Goal: Task Accomplishment & Management: Complete application form

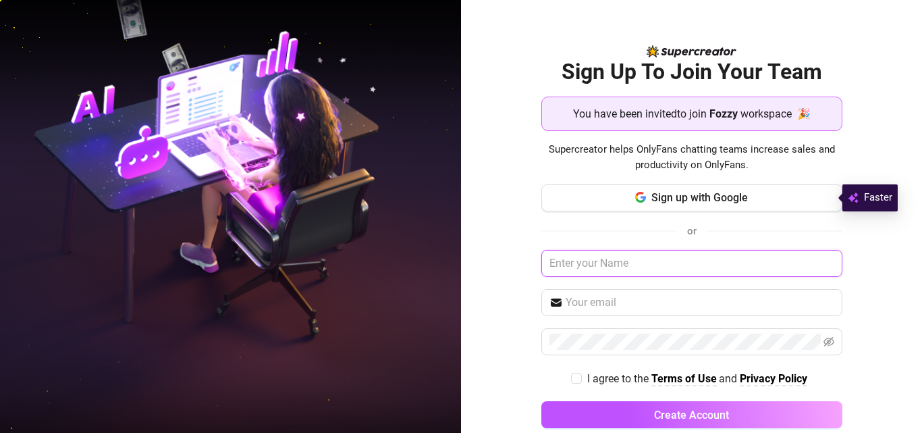
click at [627, 267] on input "text" at bounding box center [692, 263] width 301 height 27
click at [600, 263] on input "text" at bounding box center [692, 263] width 301 height 27
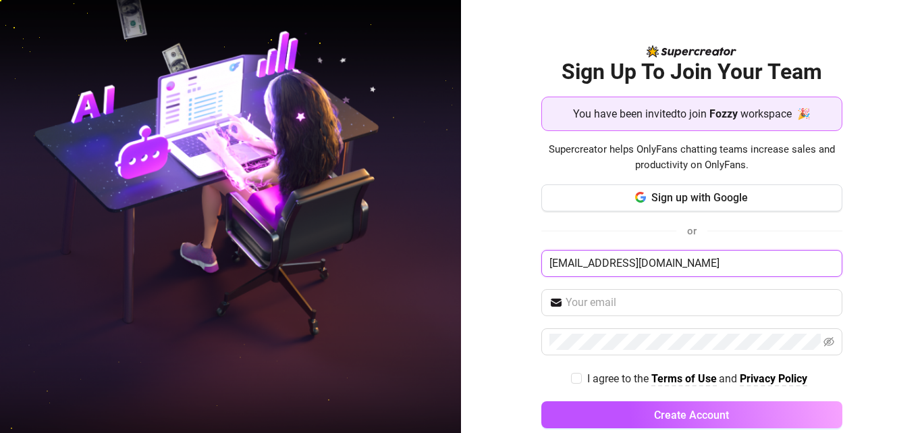
click at [627, 263] on input "kristinejoypardillo03@gmail.com" at bounding box center [692, 263] width 301 height 27
type input "kristinejoypardillo03@gmail.com"
click at [629, 294] on span at bounding box center [692, 302] width 301 height 27
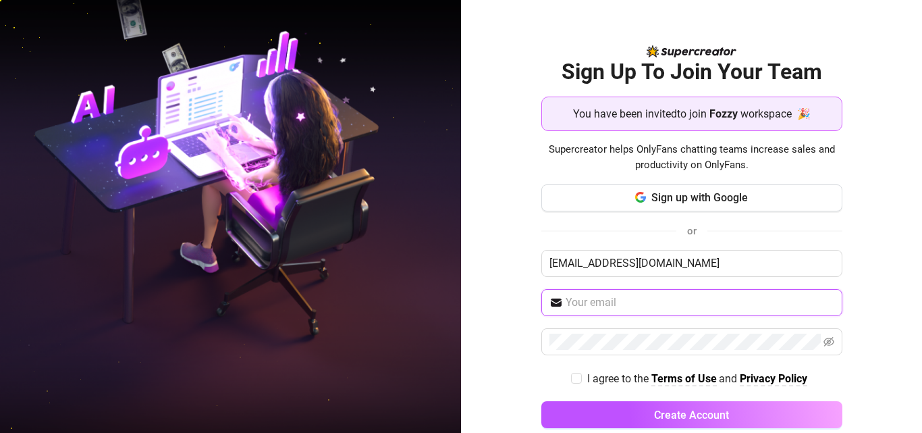
click at [628, 306] on input "text" at bounding box center [700, 302] width 269 height 16
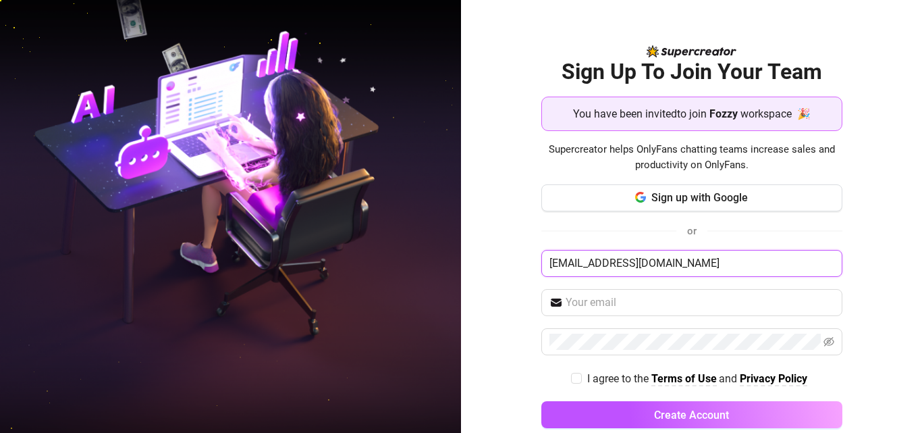
click at [660, 265] on input "kristinejoypardillo03@gmail.com" at bounding box center [692, 263] width 301 height 27
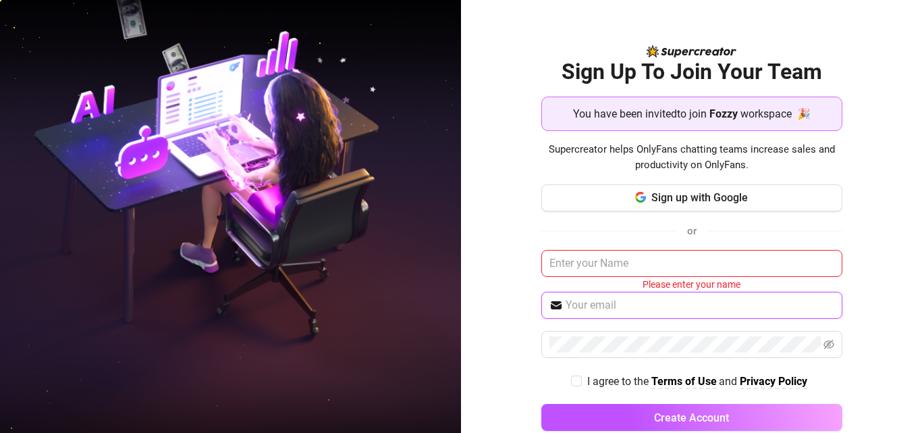
click at [624, 305] on input "text" at bounding box center [700, 305] width 269 height 16
paste input "kristinejoypardillo03@gmail.com"
type input "kristinejoypardillo03@gmail.com"
click at [587, 378] on span "I agree to the" at bounding box center [619, 381] width 64 height 13
click at [579, 378] on input "I agree to the Terms of Use and Privacy Policy" at bounding box center [575, 379] width 9 height 9
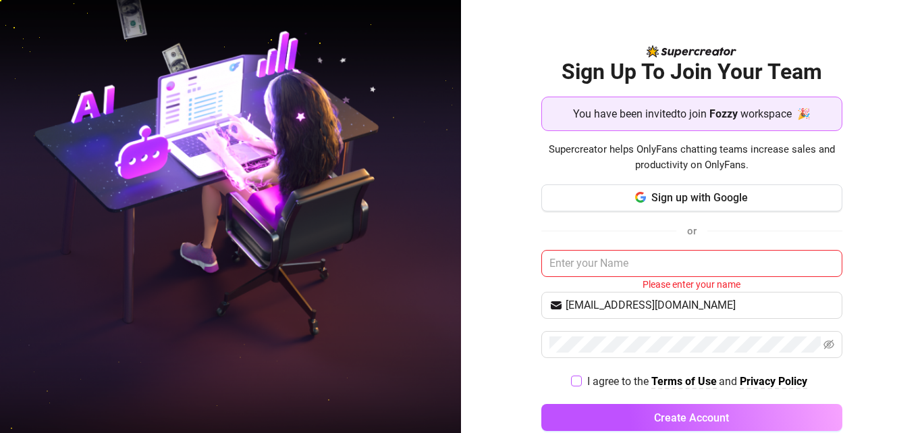
checkbox input "true"
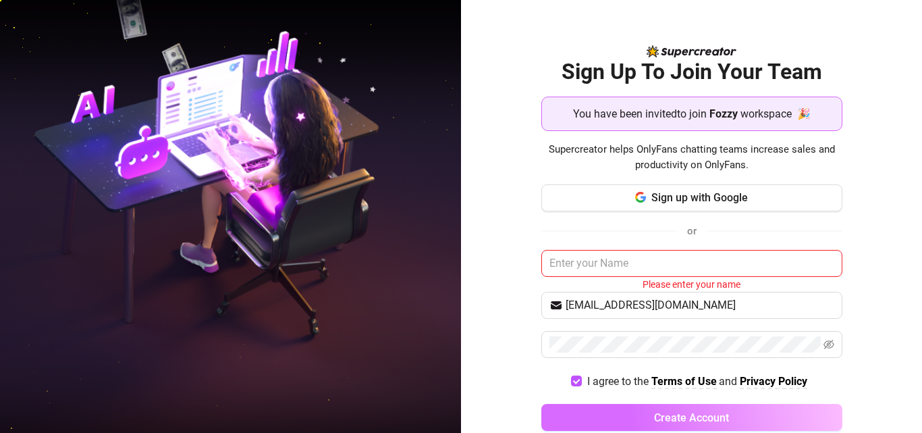
click at [644, 414] on button "Create Account" at bounding box center [692, 417] width 301 height 27
click at [714, 419] on span "Create Account" at bounding box center [691, 417] width 75 height 13
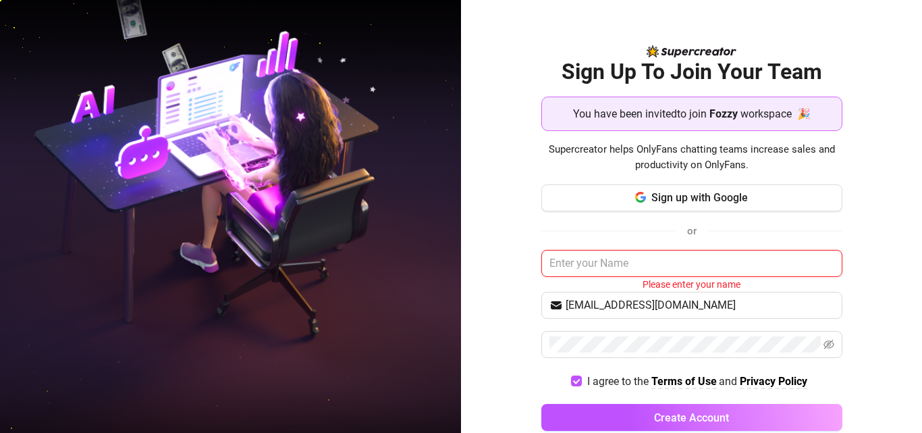
click at [630, 267] on input "text" at bounding box center [692, 263] width 301 height 27
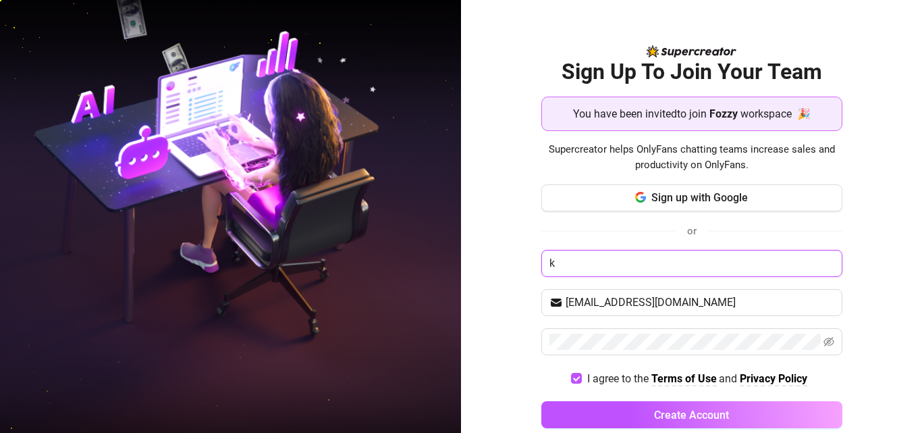
type input "kr"
click at [630, 267] on input "kr" at bounding box center [692, 263] width 301 height 27
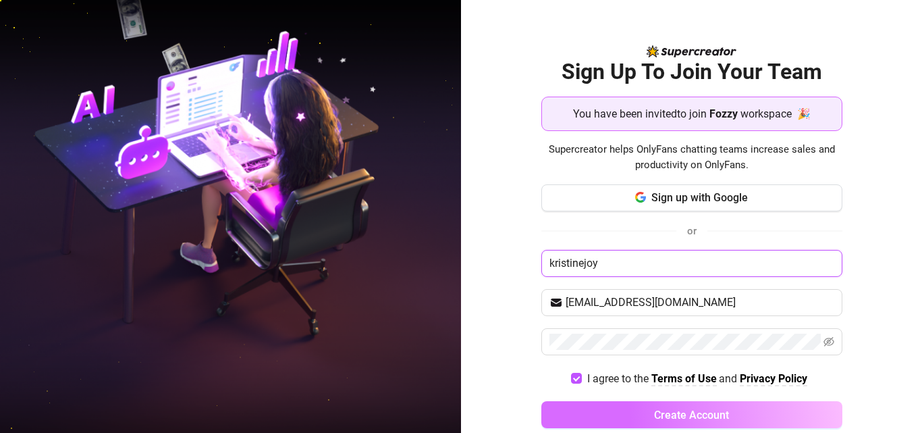
type input "kristinejoy"
click at [656, 417] on span "Create Account" at bounding box center [691, 414] width 75 height 13
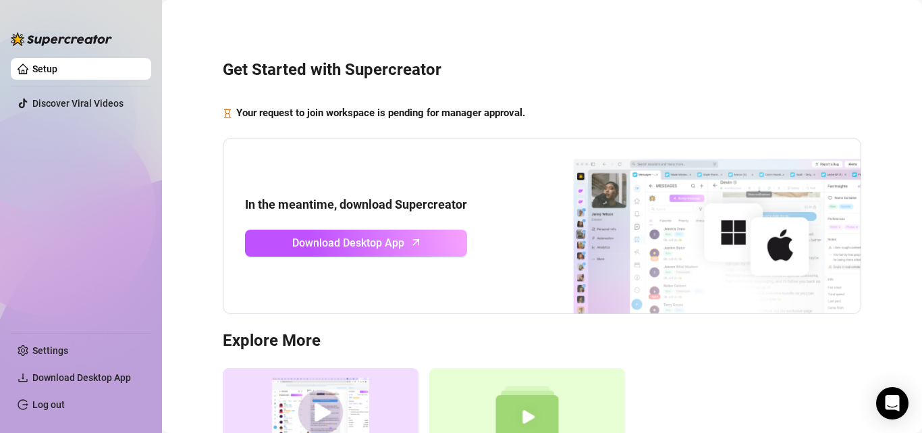
click at [714, 377] on div "Supercreator Demo Discover Supercreator and its benefits for OnlyFans chatters.…" at bounding box center [542, 439] width 639 height 142
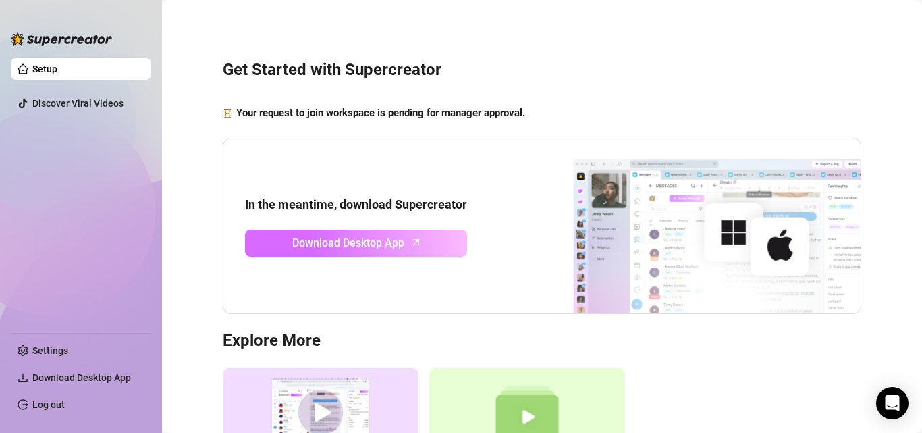
click at [413, 251] on link "Download Desktop App" at bounding box center [356, 243] width 222 height 27
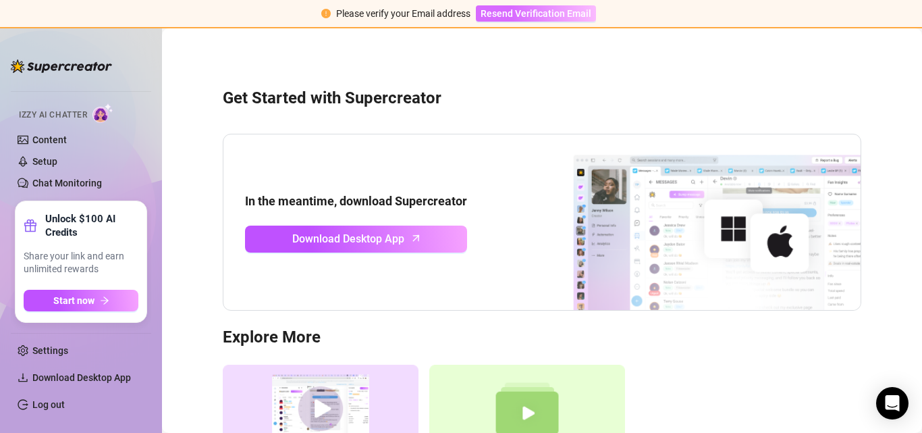
click at [546, 18] on span "Resend Verification Email" at bounding box center [536, 13] width 111 height 11
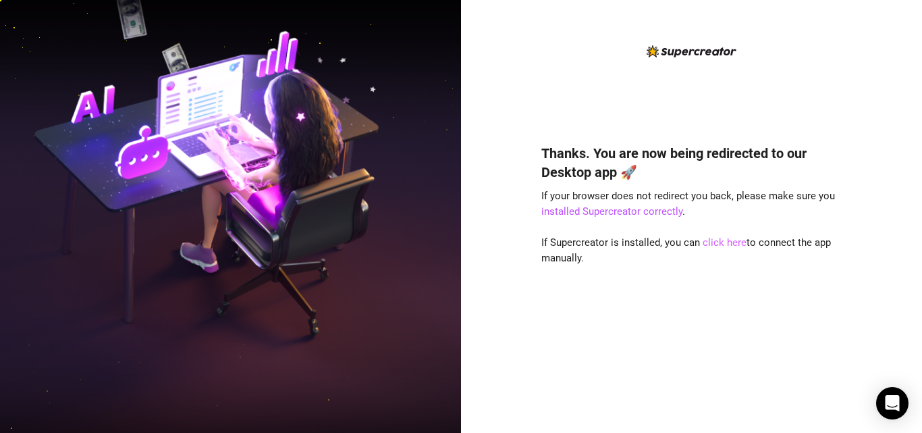
click at [720, 243] on link "click here" at bounding box center [725, 242] width 44 height 12
click at [646, 211] on link "installed Supercreator correctly" at bounding box center [612, 211] width 141 height 12
click at [735, 240] on link "click here" at bounding box center [725, 242] width 44 height 12
click at [725, 239] on link "click here" at bounding box center [725, 242] width 44 height 12
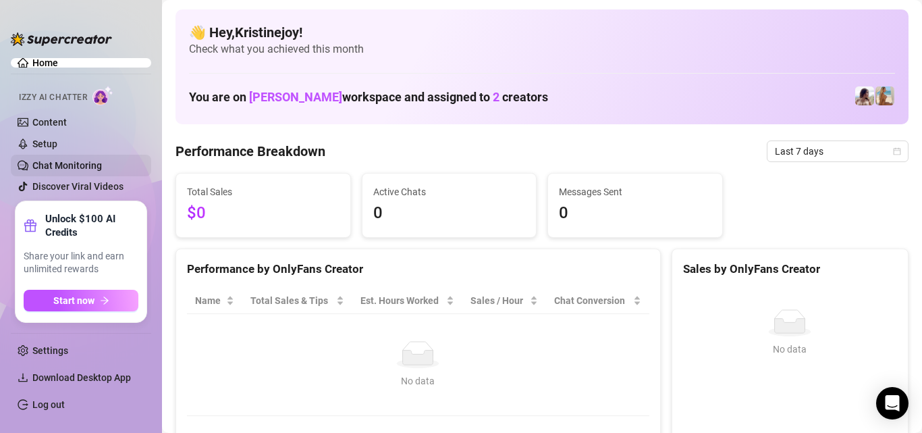
click at [98, 163] on link "Chat Monitoring" at bounding box center [67, 165] width 70 height 11
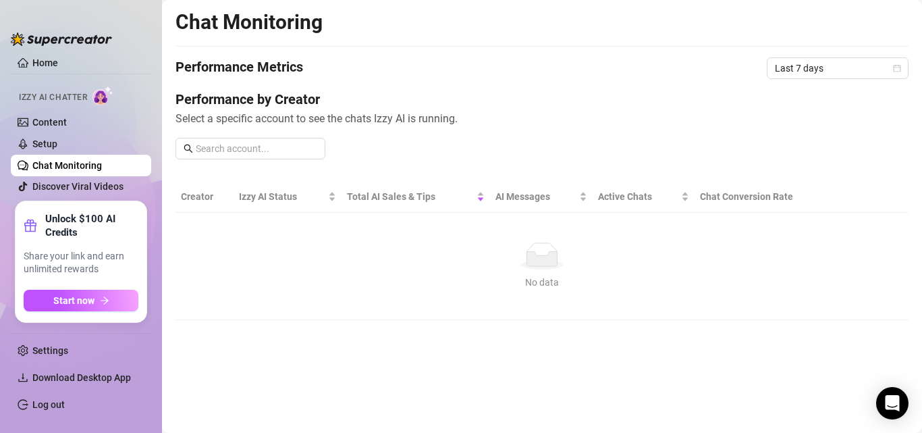
click at [31, 68] on ul "Home Izzy AI Chatter Content Setup Chat Monitoring Discover Viral Videos" at bounding box center [81, 124] width 140 height 143
click at [40, 65] on link "Home" at bounding box center [45, 62] width 26 height 11
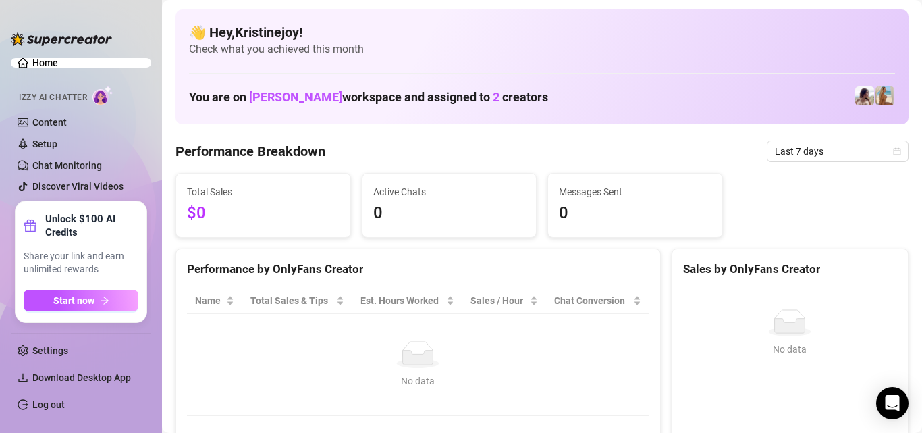
click at [885, 107] on div "You are on [PERSON_NAME] workspace and assigned to 2 creators" at bounding box center [542, 96] width 706 height 29
click at [50, 124] on link "Content" at bounding box center [49, 122] width 34 height 11
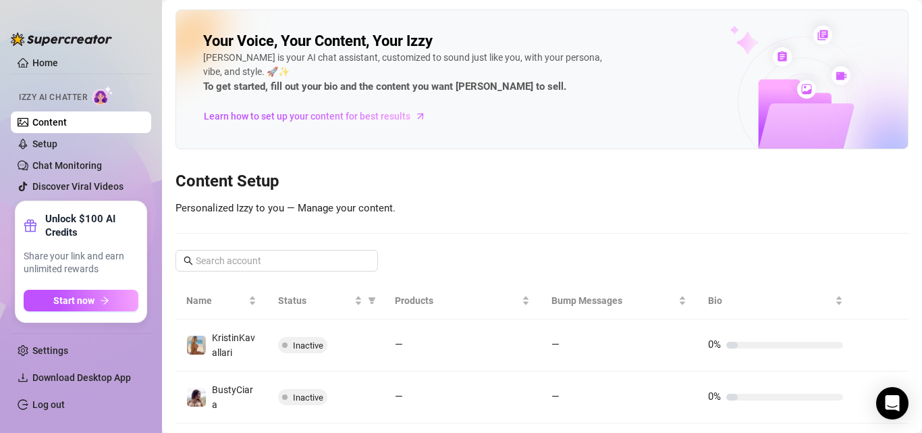
click at [65, 57] on ul "Home Izzy AI Chatter Content Setup Chat Monitoring Discover Viral Videos" at bounding box center [81, 124] width 140 height 143
click at [58, 58] on link "Home" at bounding box center [45, 62] width 26 height 11
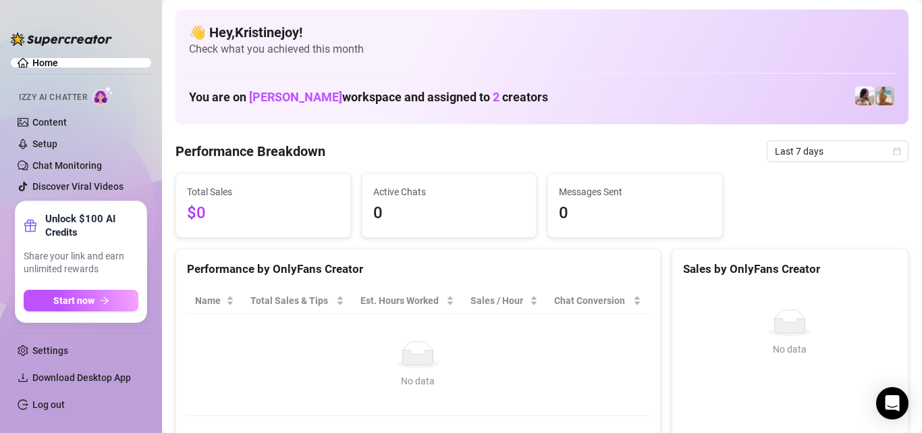
click at [695, 53] on span "Check what you achieved this month" at bounding box center [542, 49] width 706 height 15
drag, startPoint x: 746, startPoint y: 47, endPoint x: 778, endPoint y: 32, distance: 35.0
click at [746, 47] on span "Check what you achieved this month" at bounding box center [542, 49] width 706 height 15
